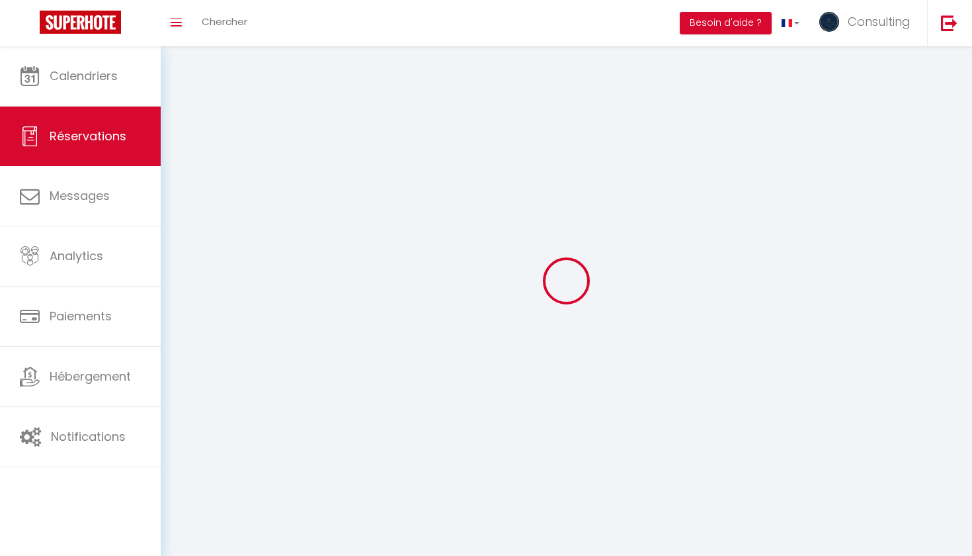
select select "not_cancelled"
select select
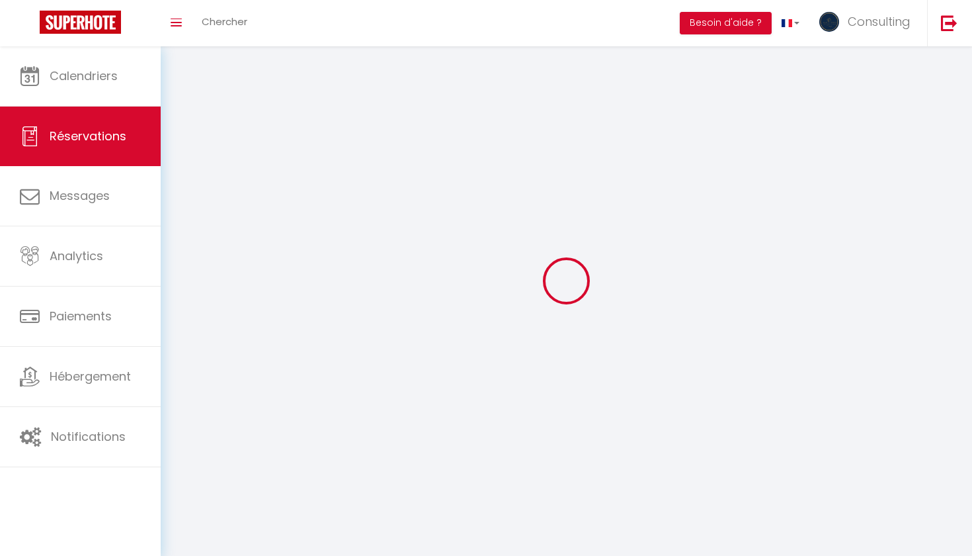
select select
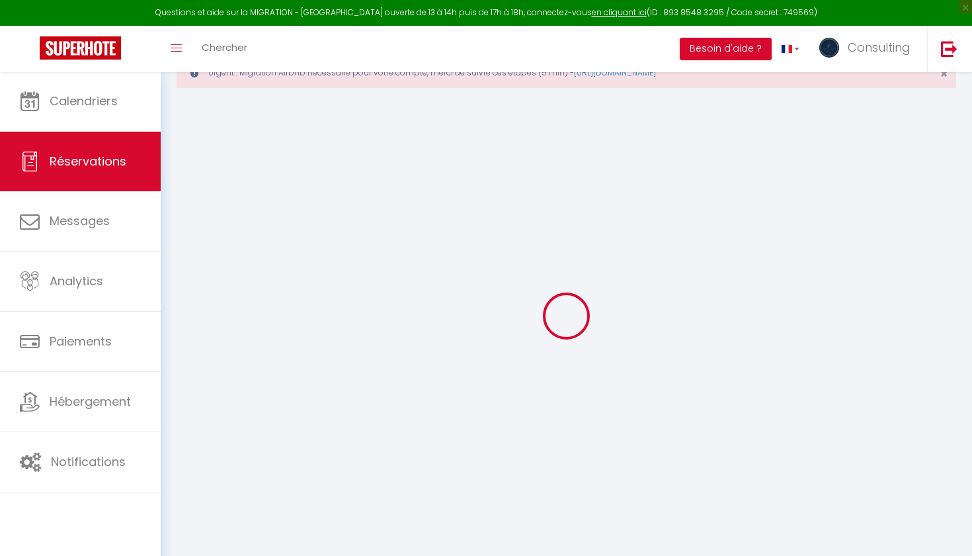
select select
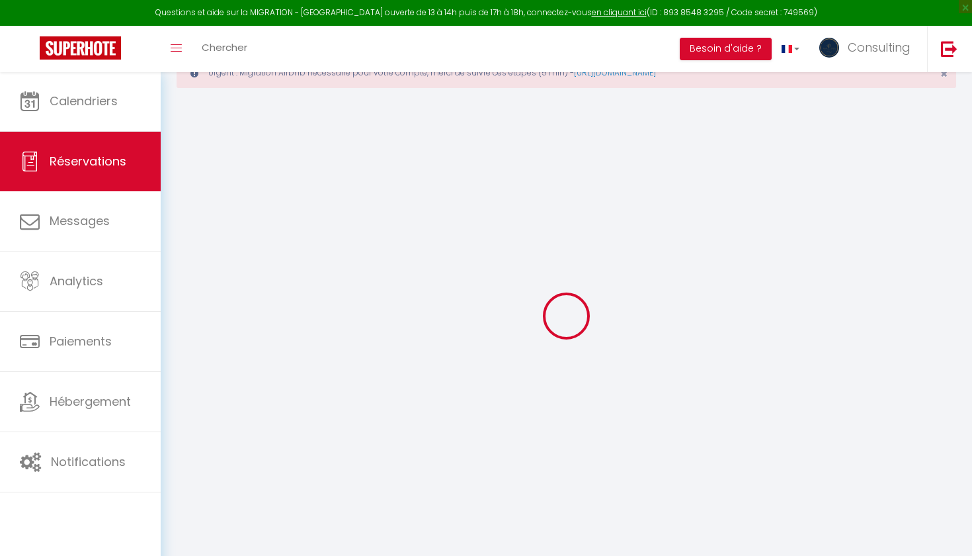
select select
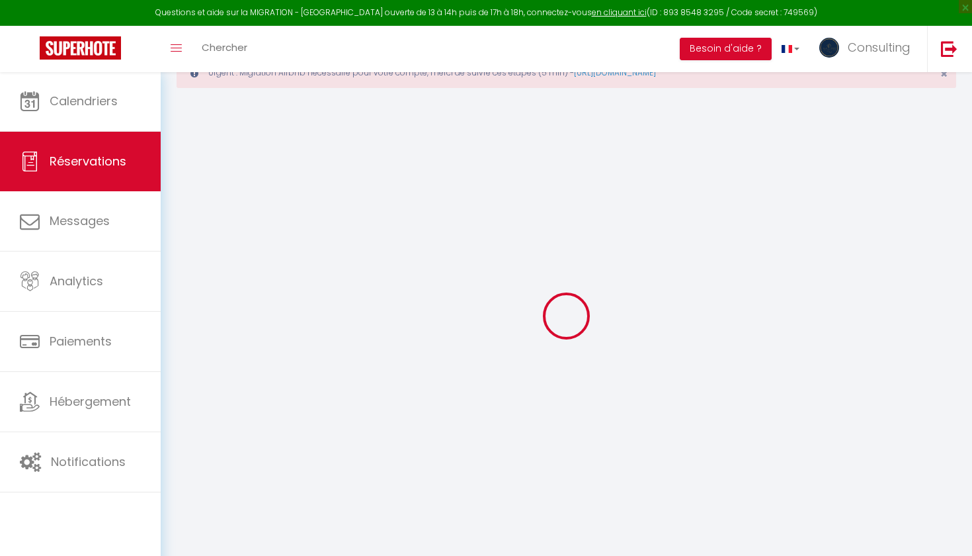
select select
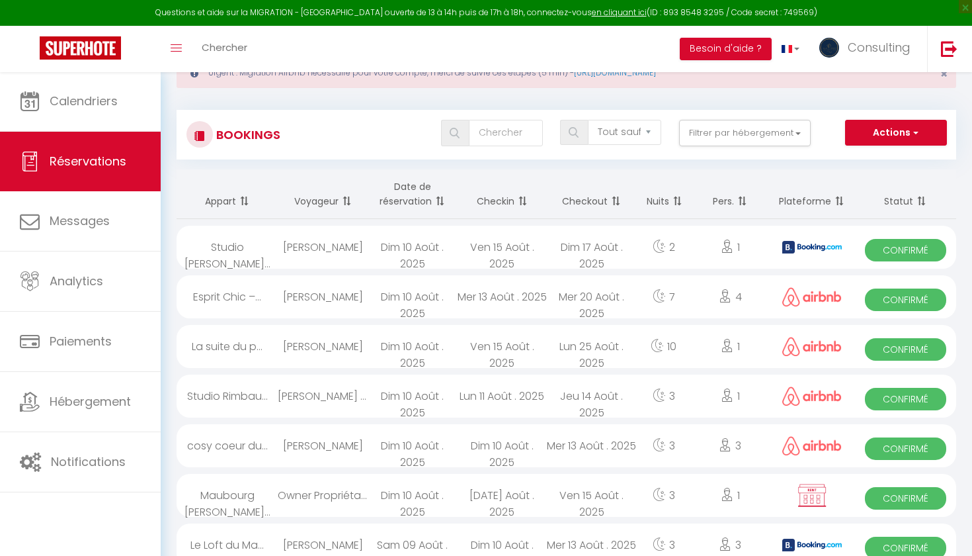
click at [270, 345] on div "La suite du p..." at bounding box center [227, 346] width 101 height 43
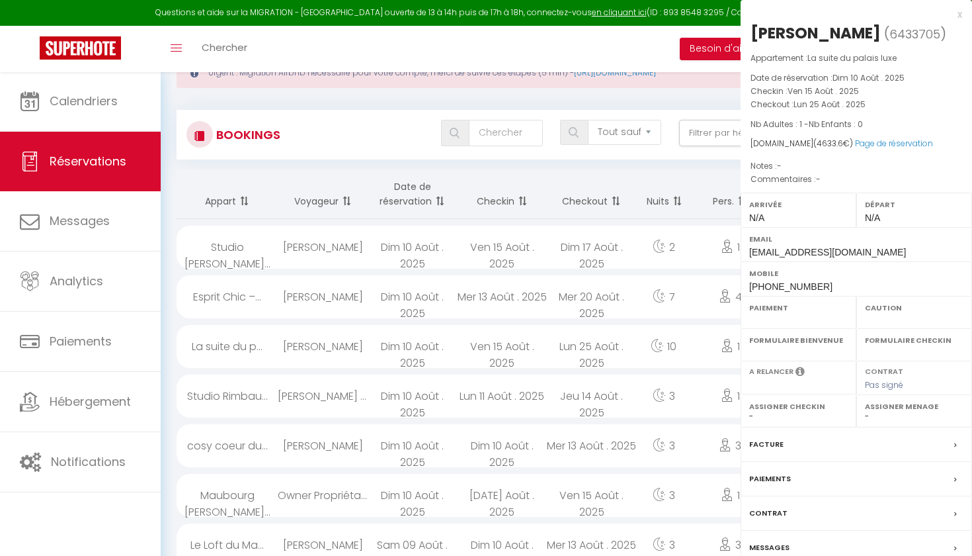
select select "OK"
select select "0"
select select "1"
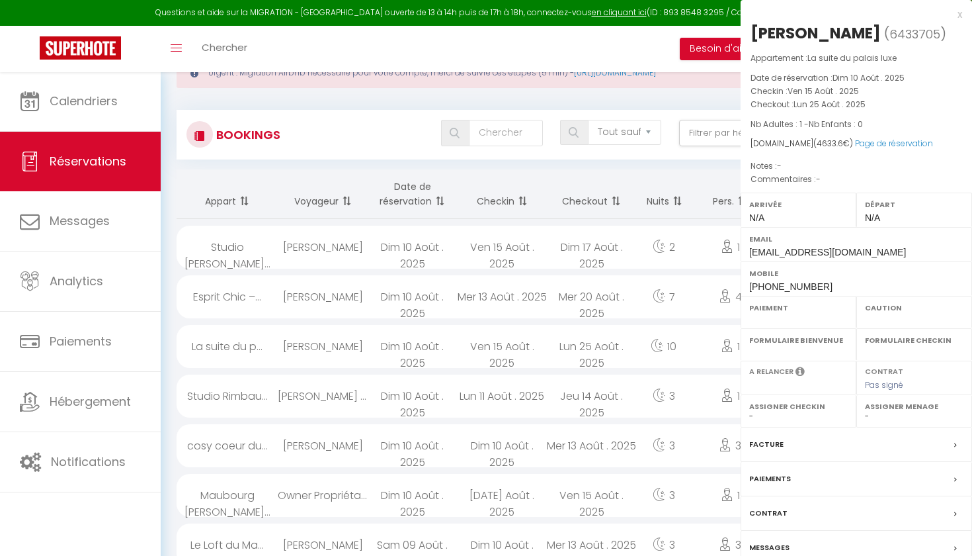
select select
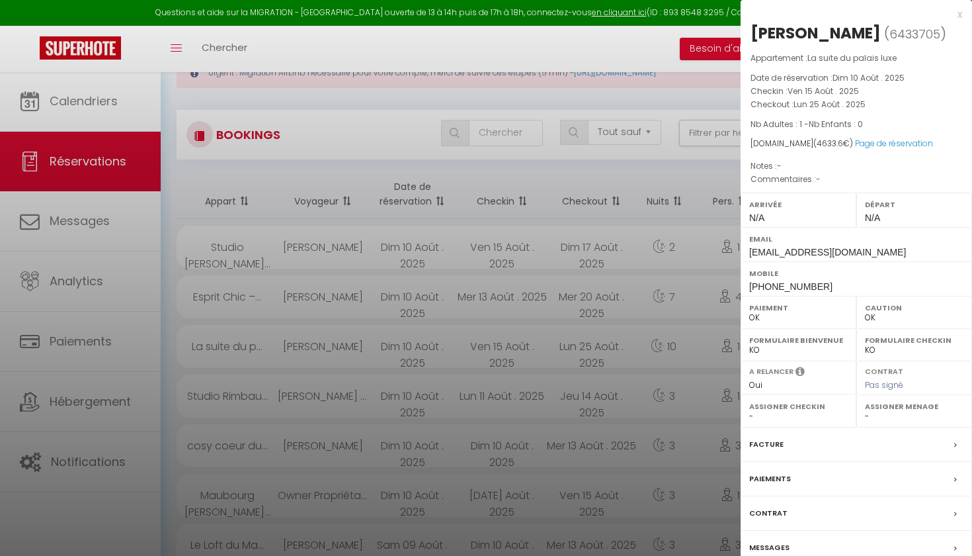
click at [270, 345] on div at bounding box center [486, 278] width 972 height 556
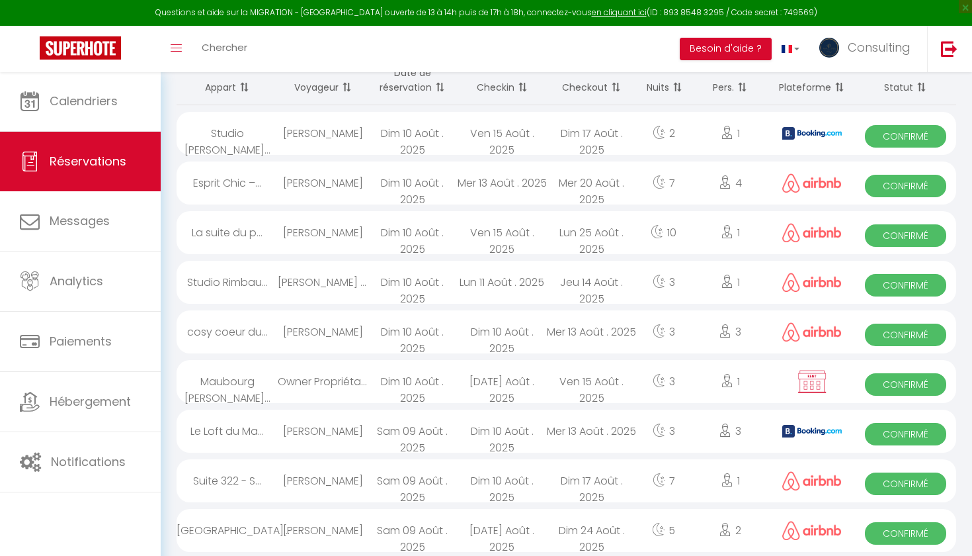
scroll to position [158, 0]
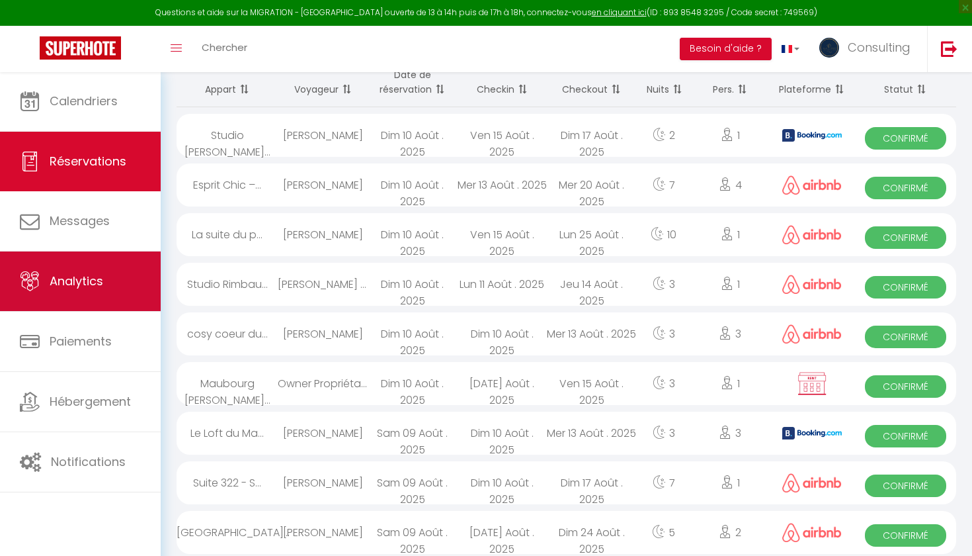
click at [108, 285] on link "Analytics" at bounding box center [80, 281] width 161 height 60
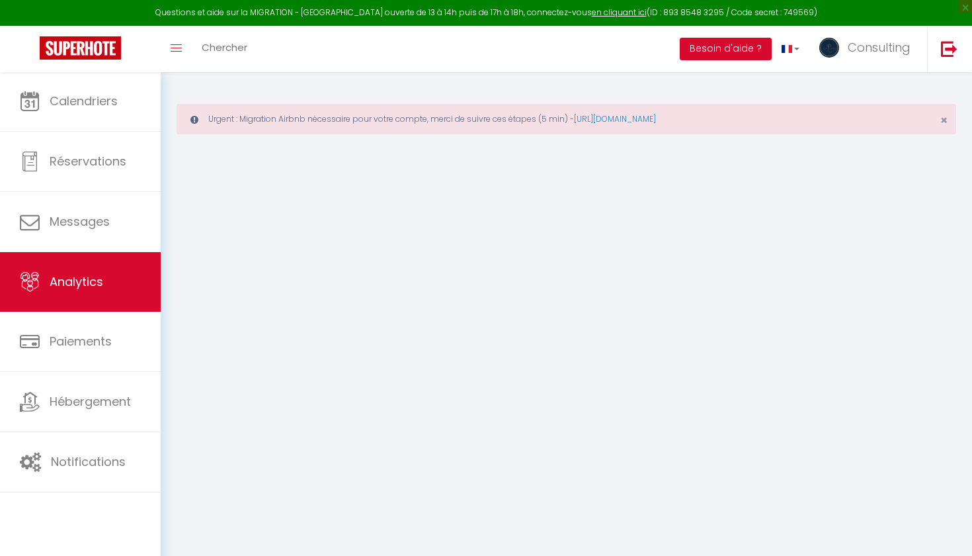
select select "2025"
select select "8"
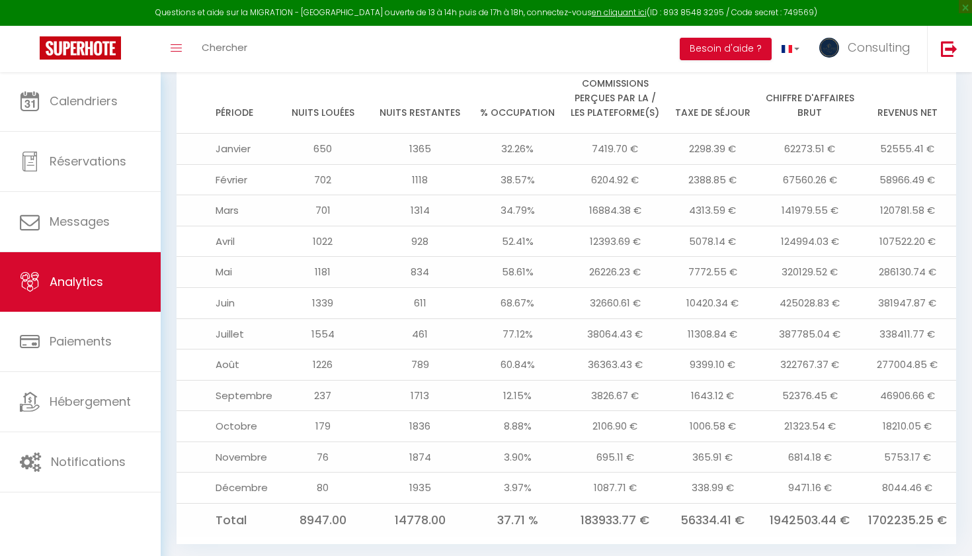
scroll to position [1663, 0]
